Goal: Information Seeking & Learning: Learn about a topic

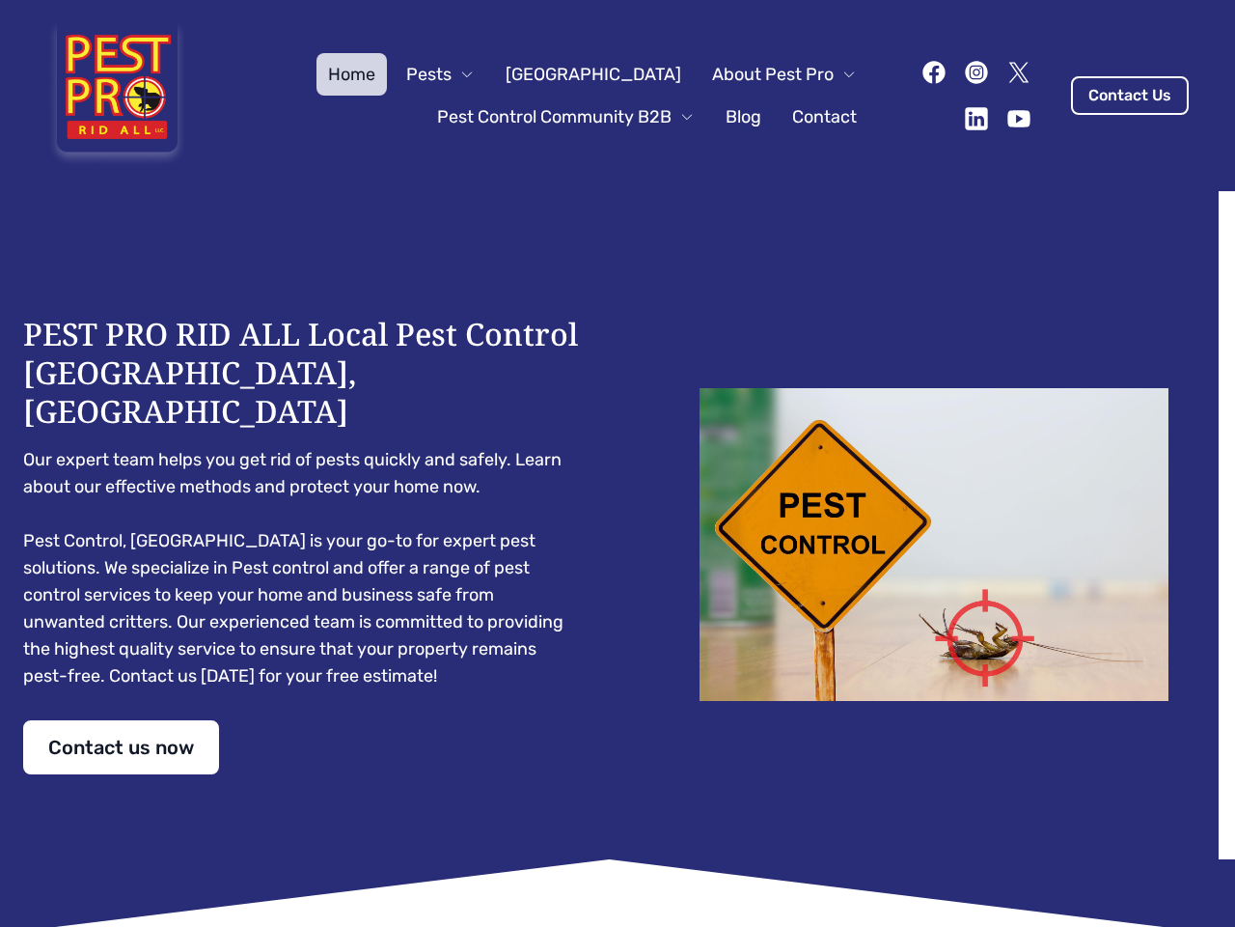
click at [618, 463] on div "PEST PRO RID ALL Local Pest Control [GEOGRAPHIC_DATA], [GEOGRAPHIC_DATA] Our ex…" at bounding box center [617, 544] width 1189 height 459
click at [452, 74] on span "Pests" at bounding box center [428, 74] width 45 height 27
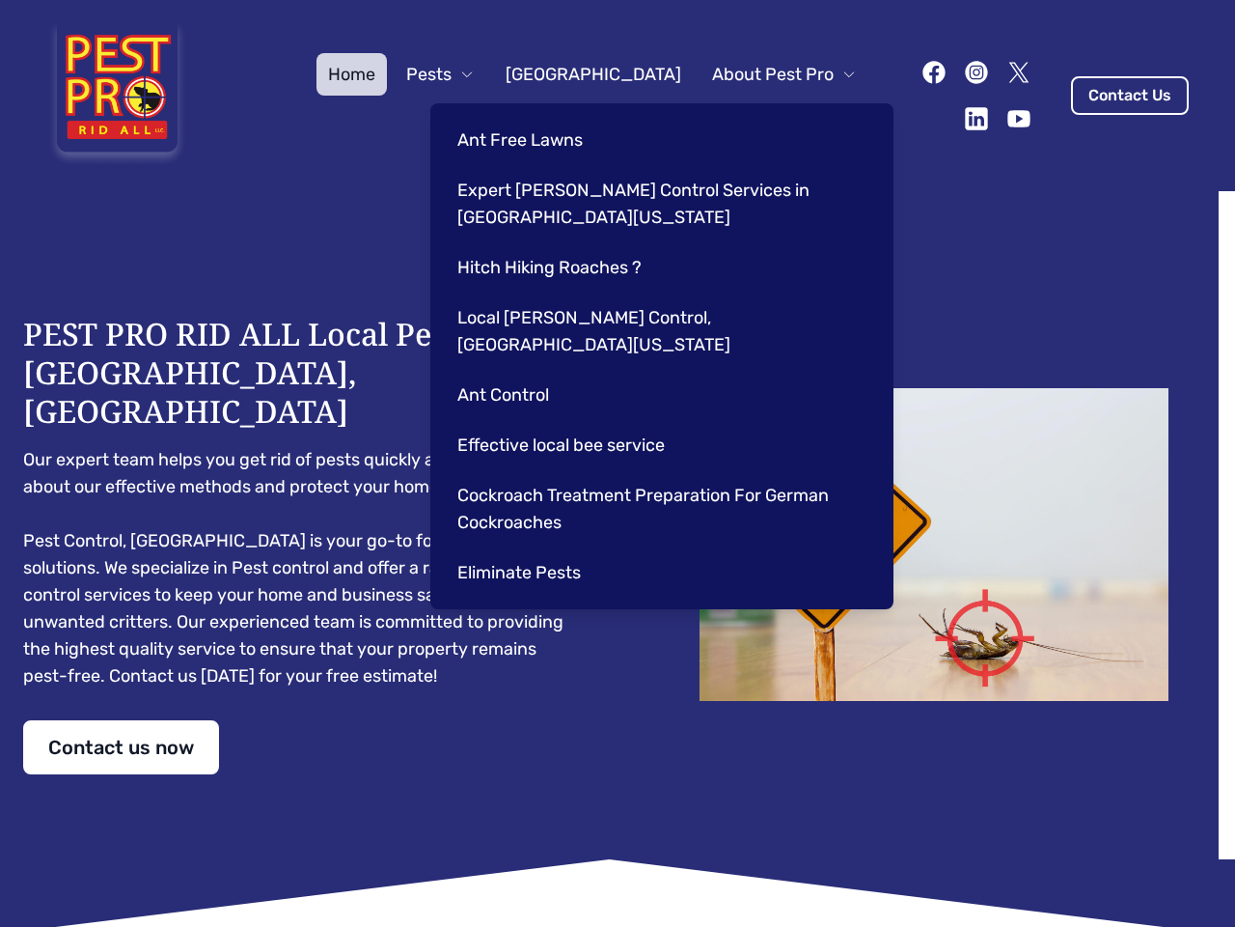
click at [764, 74] on span "About Pest Pro" at bounding box center [773, 74] width 122 height 27
click at [546, 117] on div "Ant Free Lawns Expert [PERSON_NAME] Control Services in [GEOGRAPHIC_DATA] [US_S…" at bounding box center [661, 356] width 463 height 506
